Goal: Information Seeking & Learning: Learn about a topic

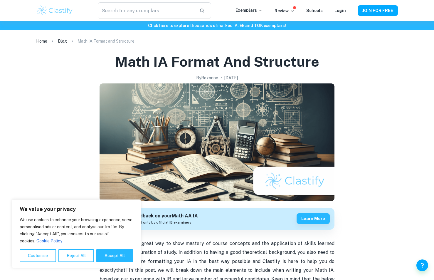
click at [103, 263] on div "We value your privacy We use cookies to enhance your browsing experience, serve…" at bounding box center [76, 234] width 129 height 69
click at [105, 261] on button "Accept All" at bounding box center [114, 255] width 37 height 13
checkbox input "true"
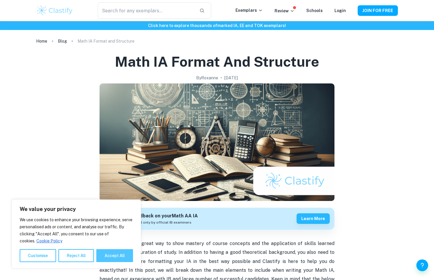
checkbox input "true"
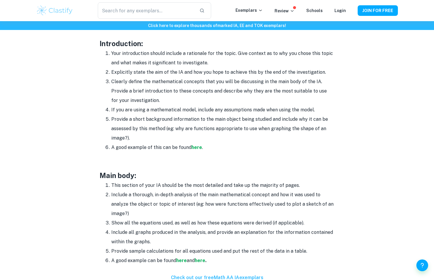
scroll to position [235, 0]
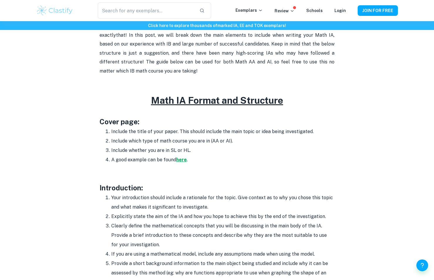
click at [180, 160] on strong "here" at bounding box center [181, 160] width 11 height 6
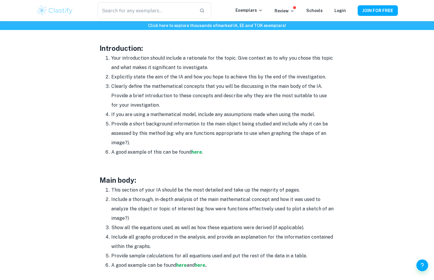
scroll to position [382, 0]
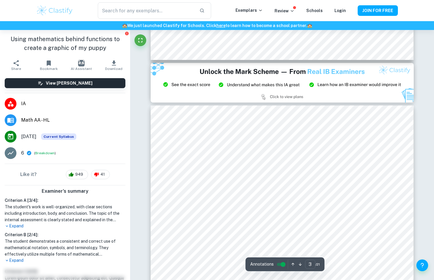
scroll to position [764, 0]
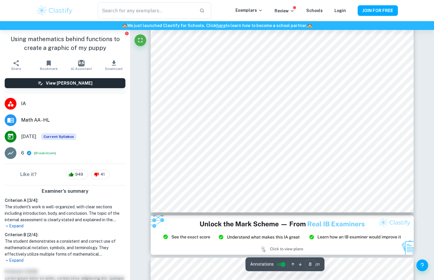
scroll to position [2874, 0]
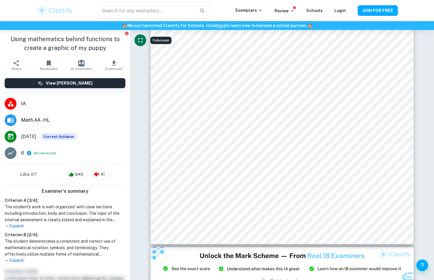
click at [136, 38] on button "Fullscreen" at bounding box center [141, 40] width 12 height 12
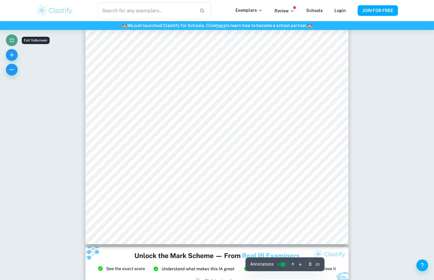
click at [9, 38] on icon "Exit fullscreen" at bounding box center [11, 40] width 7 height 7
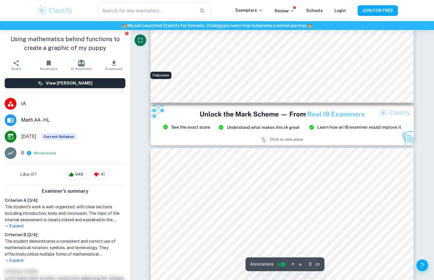
type input "2"
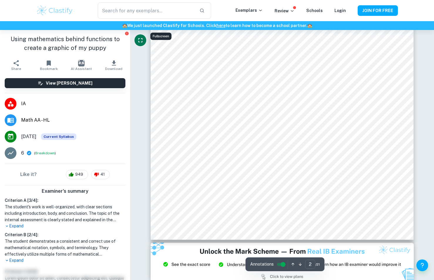
scroll to position [581, 0]
